Goal: Task Accomplishment & Management: Manage account settings

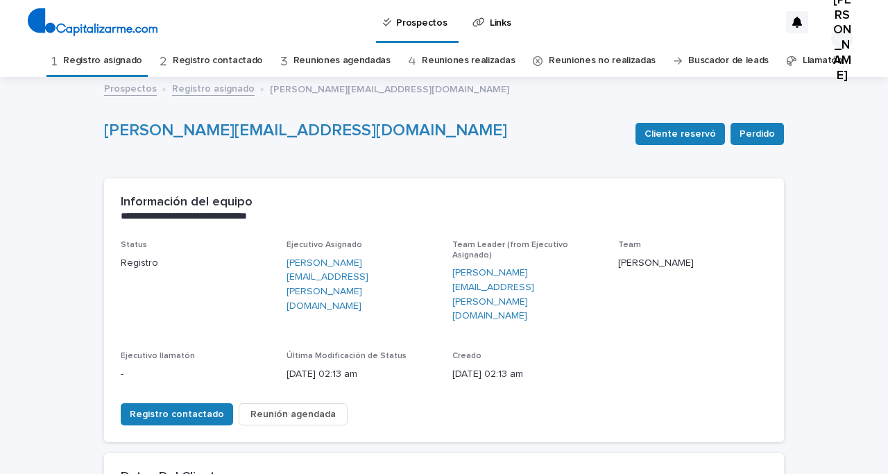
click at [140, 59] on link "Registro asignado" at bounding box center [102, 60] width 79 height 33
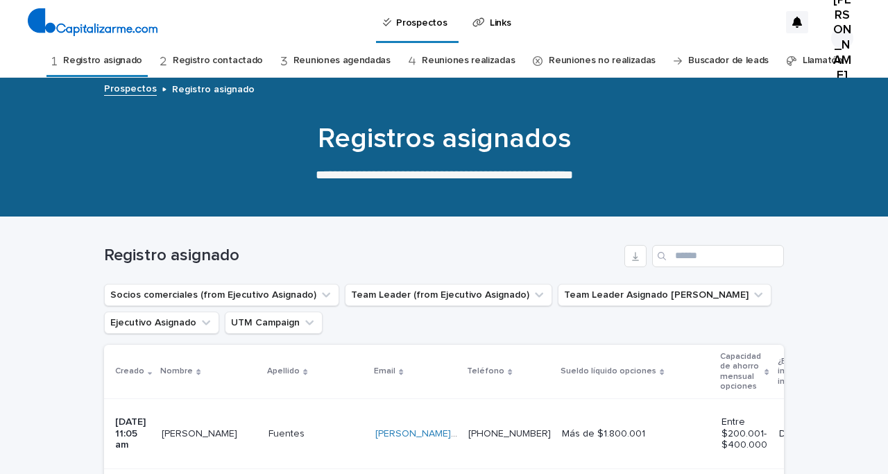
scroll to position [188, 0]
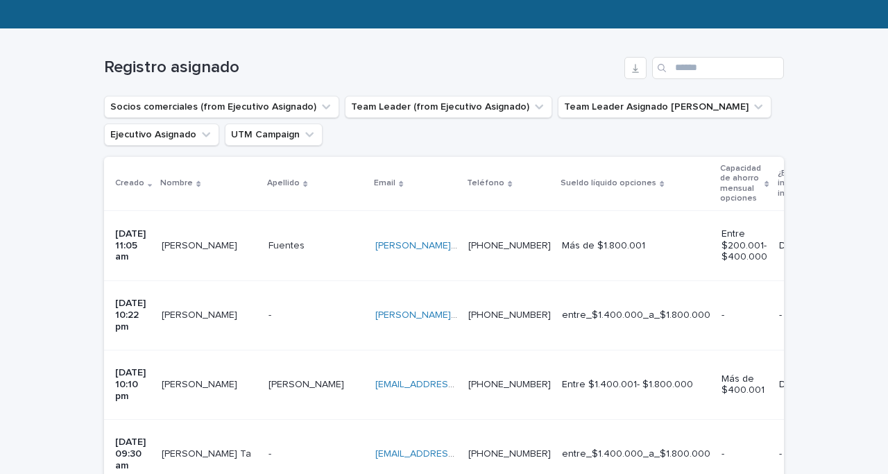
click at [207, 259] on td "[PERSON_NAME]" at bounding box center [209, 245] width 107 height 69
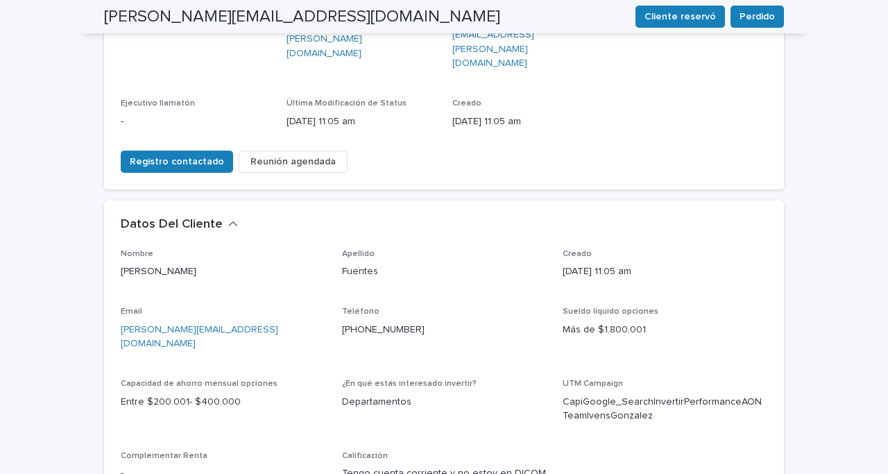
scroll to position [593, 0]
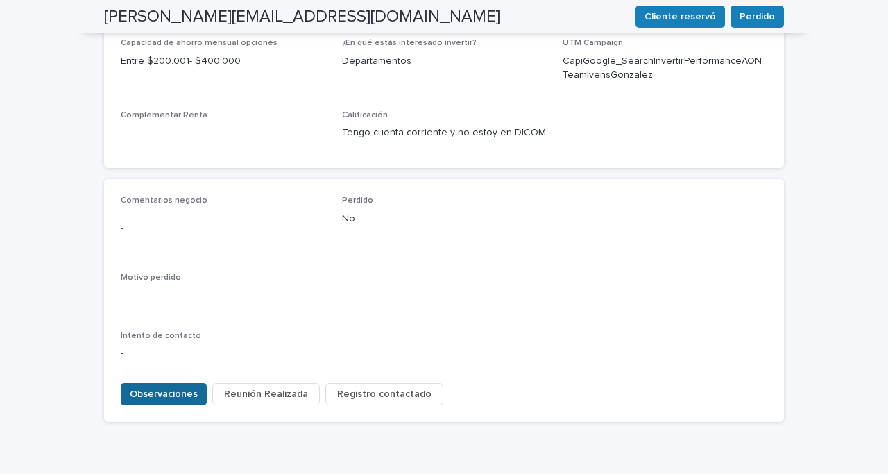
click at [160, 387] on span "Observaciones" at bounding box center [164, 394] width 68 height 14
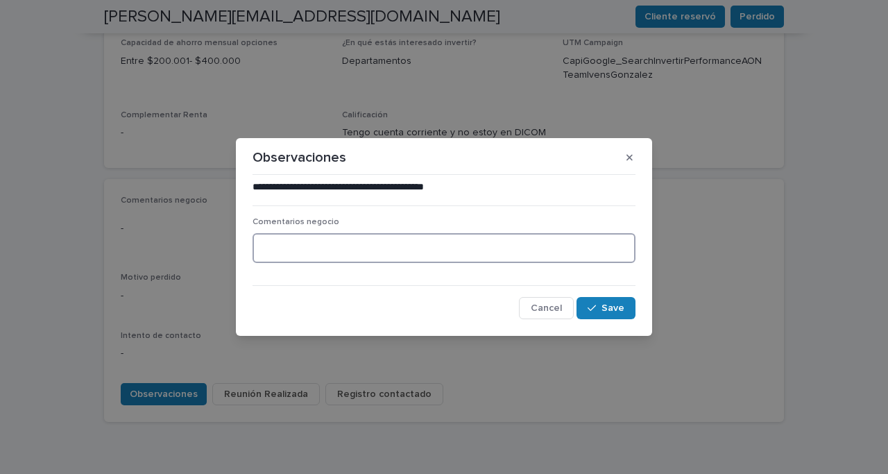
click at [278, 251] on textarea at bounding box center [444, 248] width 383 height 30
type textarea "**********"
click at [611, 305] on span "Save" at bounding box center [613, 308] width 23 height 10
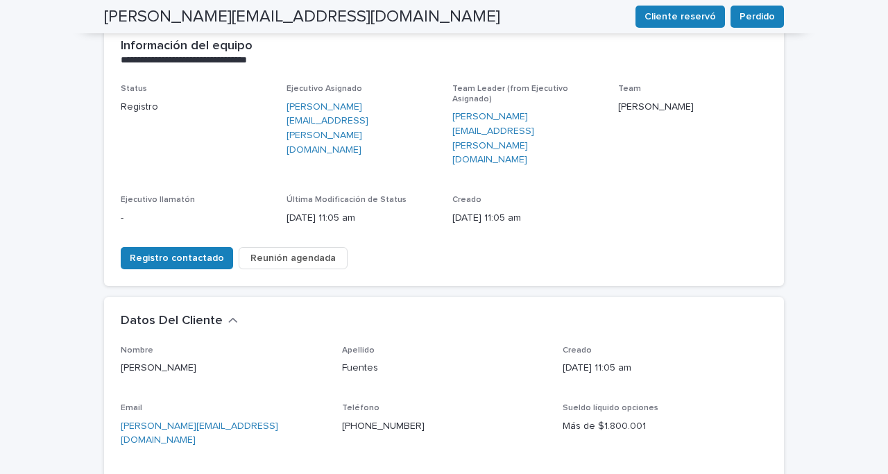
scroll to position [0, 0]
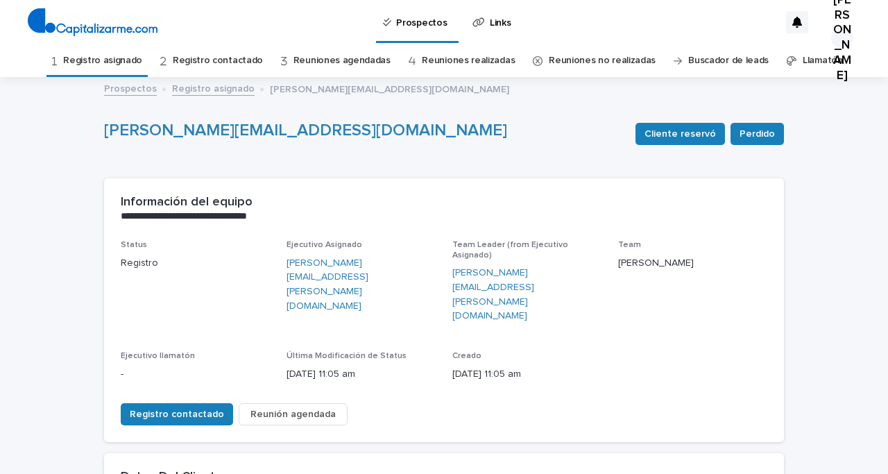
click at [142, 59] on link "Registro asignado" at bounding box center [102, 60] width 79 height 33
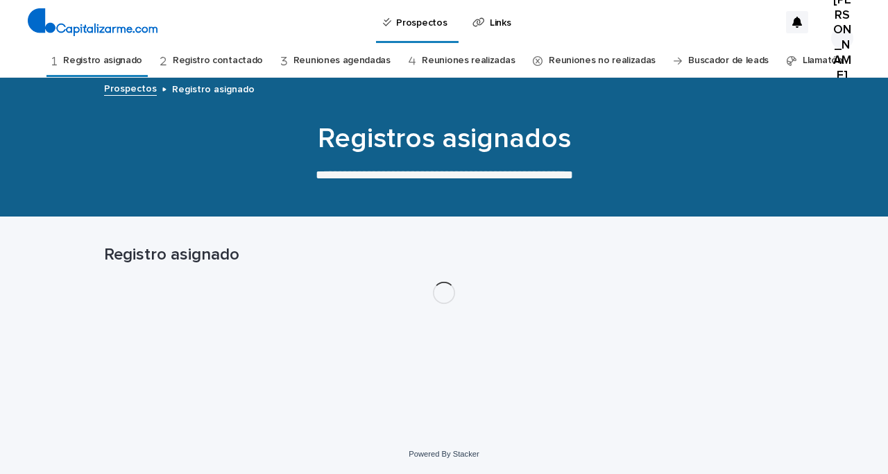
click at [203, 58] on link "Registro contactado" at bounding box center [218, 60] width 90 height 33
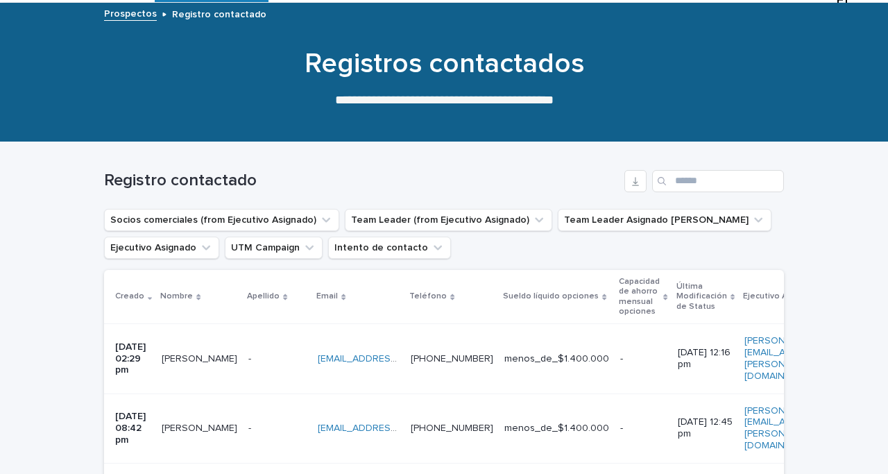
scroll to position [22, 0]
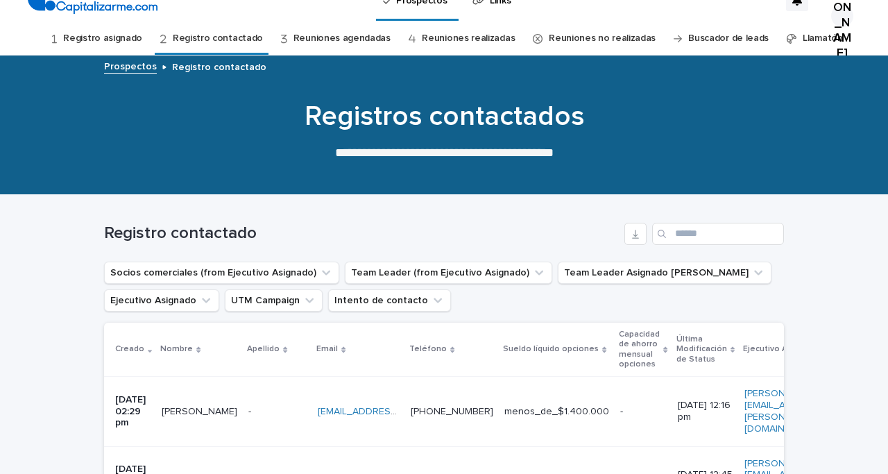
click at [130, 37] on link "Registro asignado" at bounding box center [102, 38] width 79 height 33
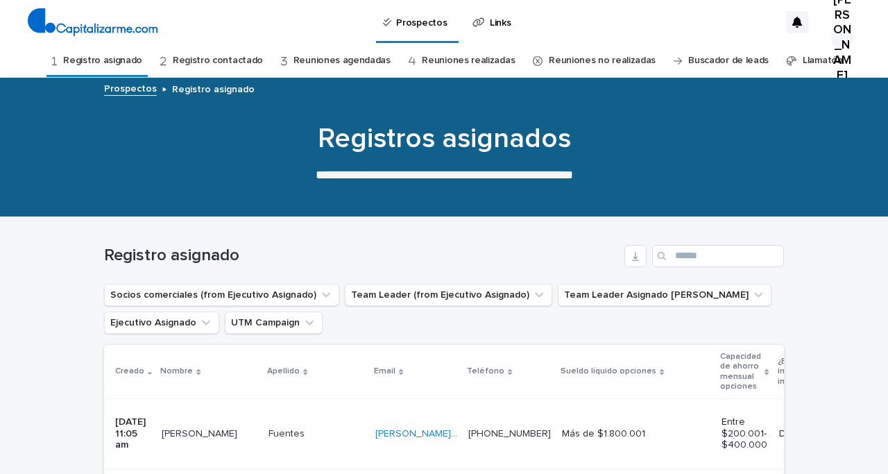
click at [327, 62] on link "Reuniones agendadas" at bounding box center [341, 60] width 97 height 33
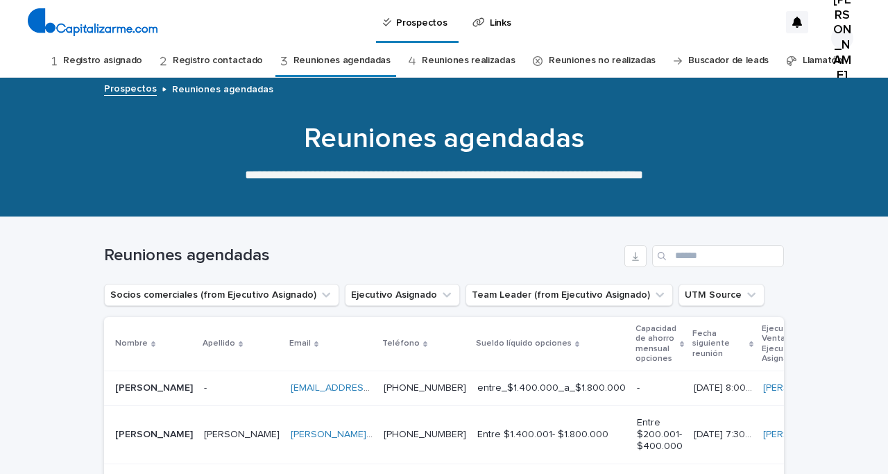
click at [470, 63] on link "Reuniones realizadas" at bounding box center [468, 60] width 93 height 33
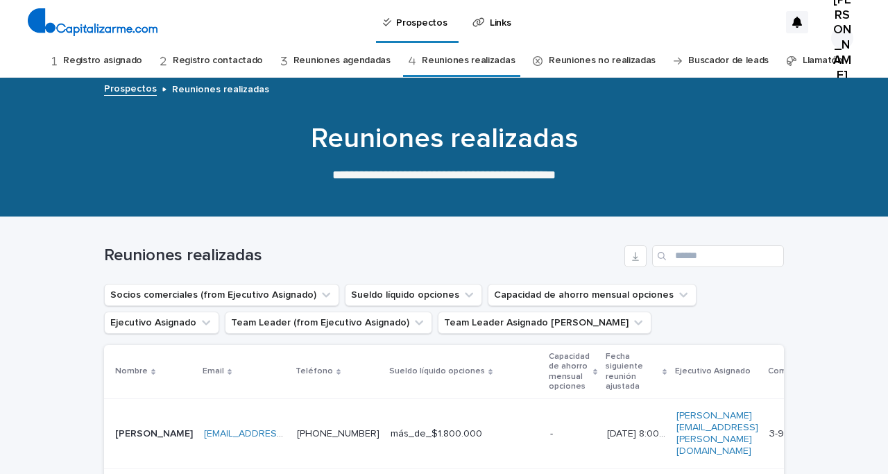
click at [589, 60] on link "Reuniones no realizadas" at bounding box center [602, 60] width 107 height 33
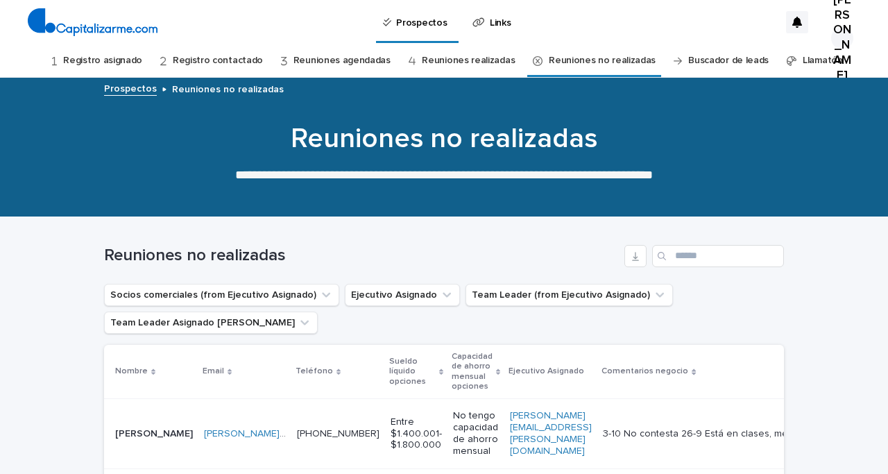
click at [466, 60] on link "Reuniones realizadas" at bounding box center [468, 60] width 93 height 33
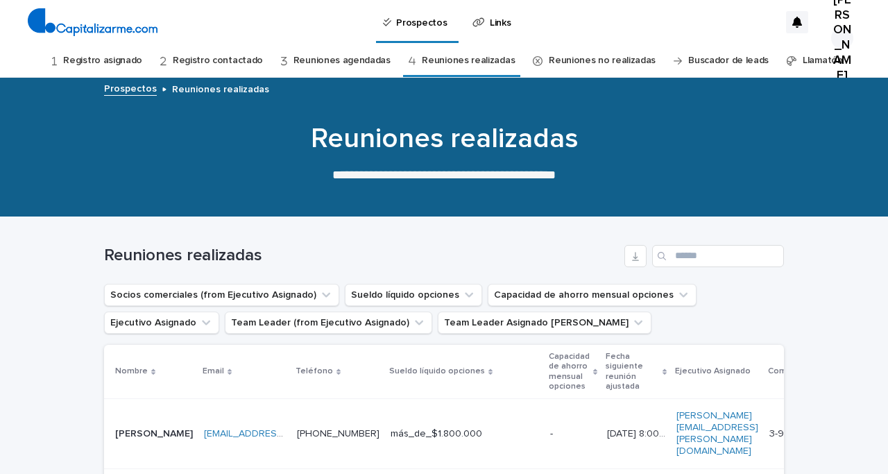
click at [351, 56] on link "Reuniones agendadas" at bounding box center [341, 60] width 97 height 33
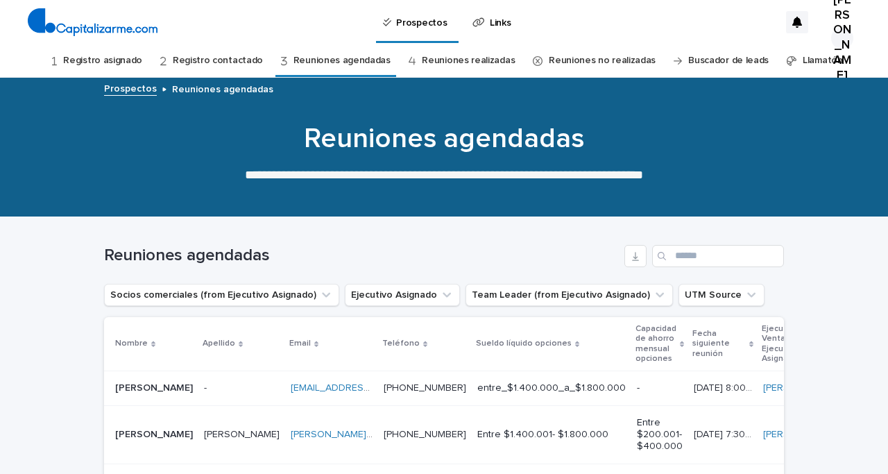
click at [233, 60] on link "Registro contactado" at bounding box center [218, 60] width 90 height 33
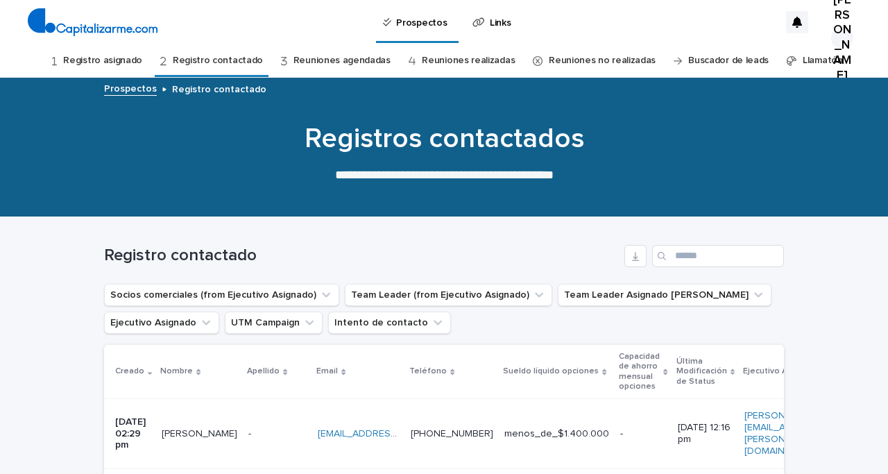
click at [125, 63] on link "Registro asignado" at bounding box center [102, 60] width 79 height 33
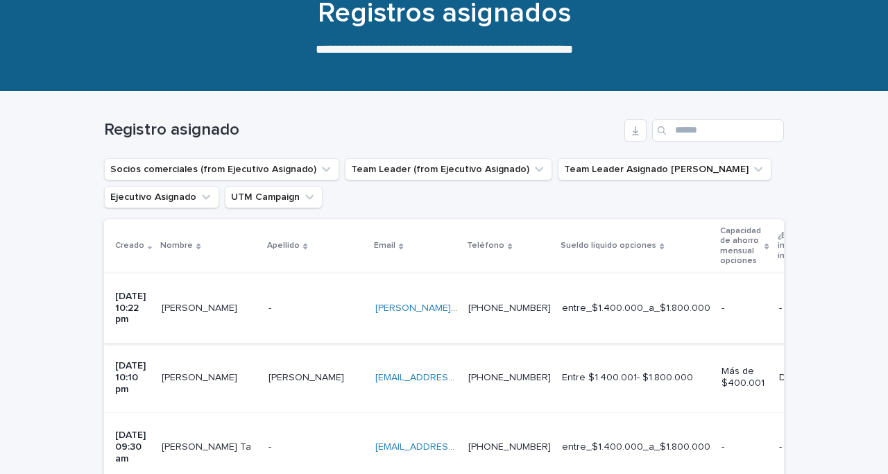
scroll to position [130, 0]
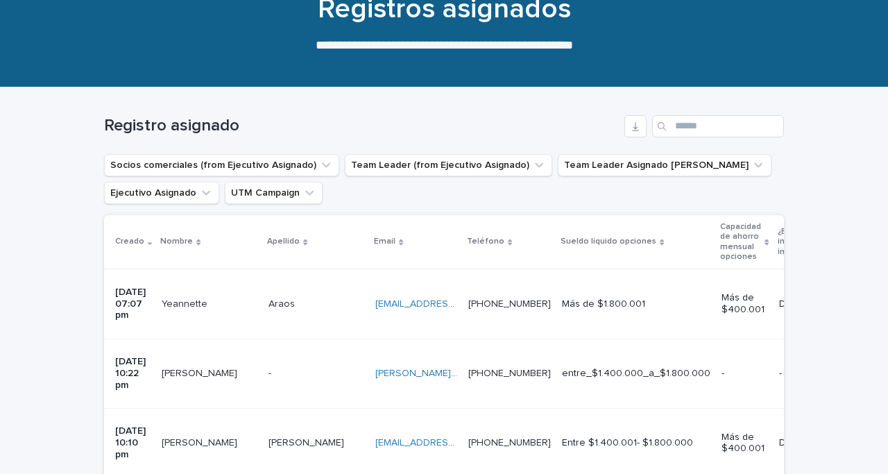
click at [295, 301] on div "[PERSON_NAME] [PERSON_NAME]" at bounding box center [317, 304] width 96 height 23
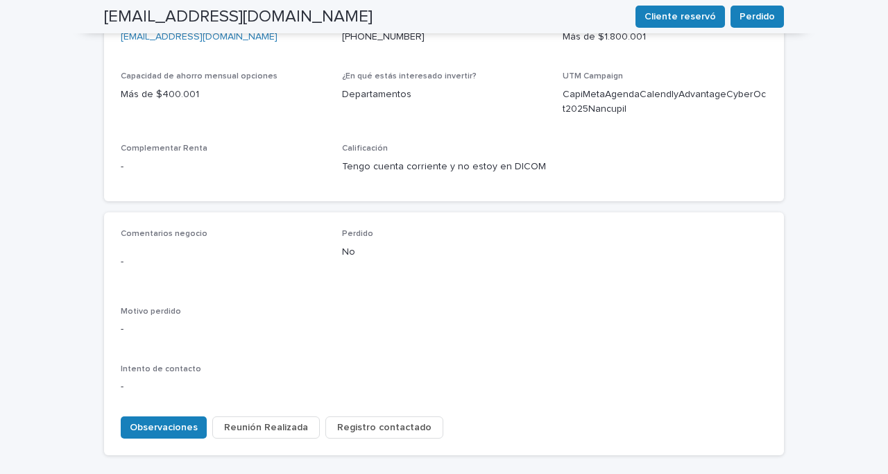
scroll to position [550, 0]
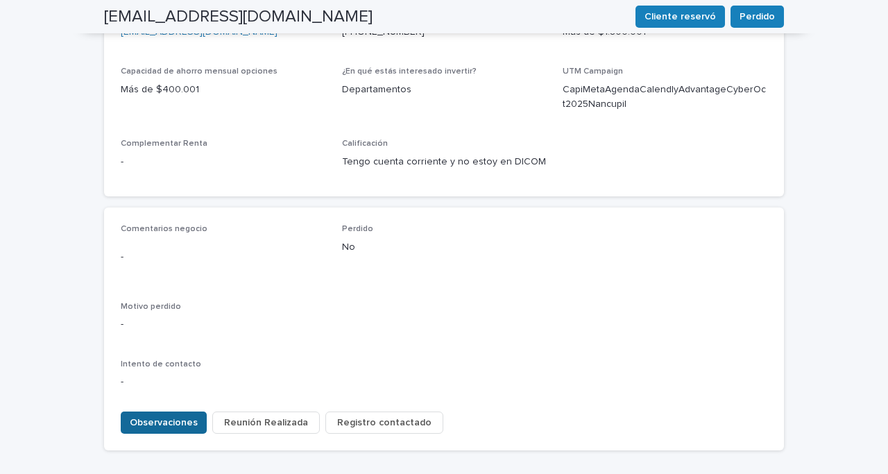
click at [164, 416] on span "Observaciones" at bounding box center [164, 423] width 68 height 14
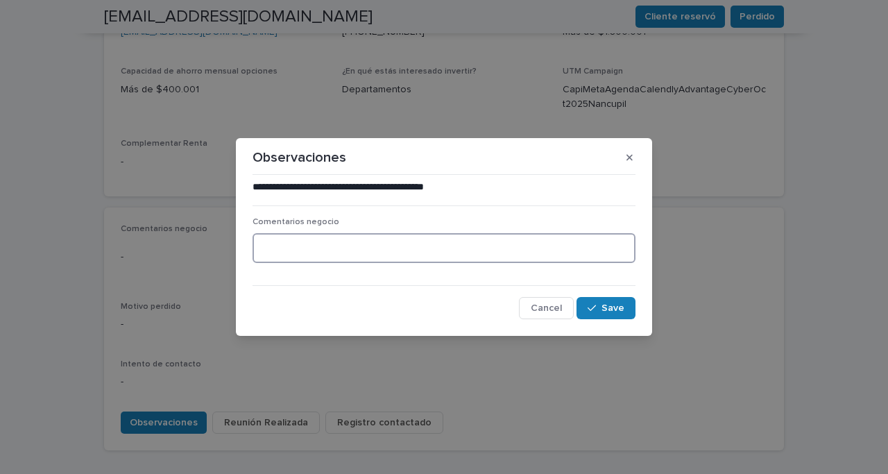
click at [275, 253] on textarea at bounding box center [444, 248] width 383 height 30
type textarea "**********"
click at [629, 312] on button "Save" at bounding box center [606, 308] width 59 height 22
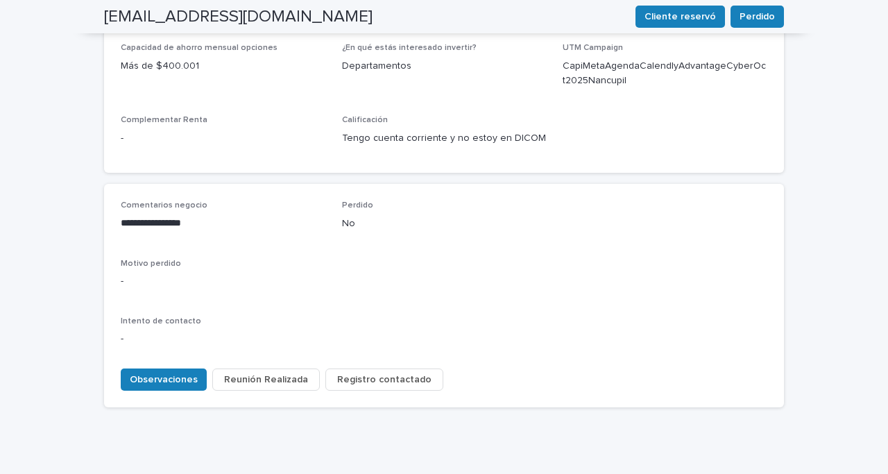
scroll to position [0, 0]
